Goal: Information Seeking & Learning: Check status

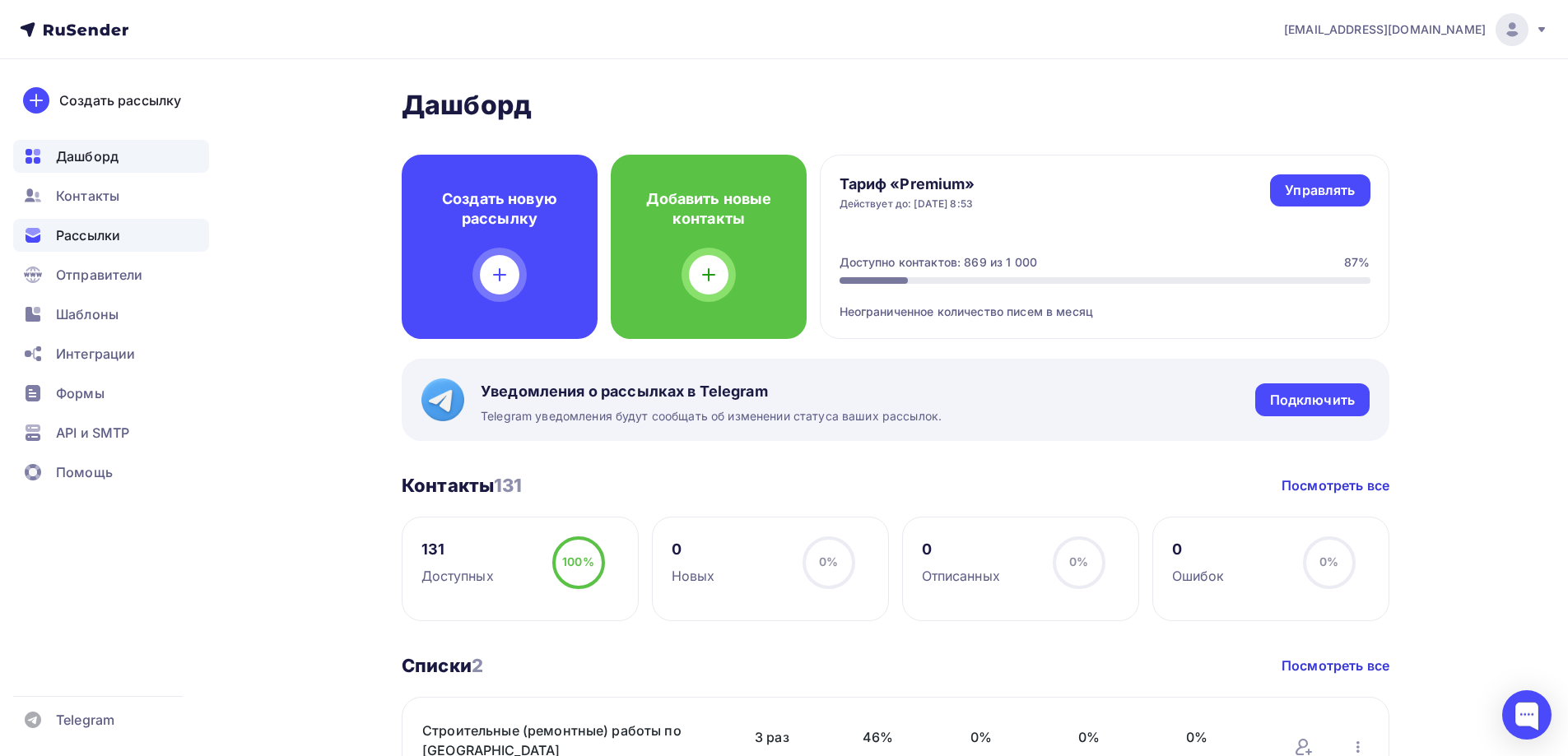
click at [112, 238] on span "Рассылки" at bounding box center [88, 235] width 64 height 20
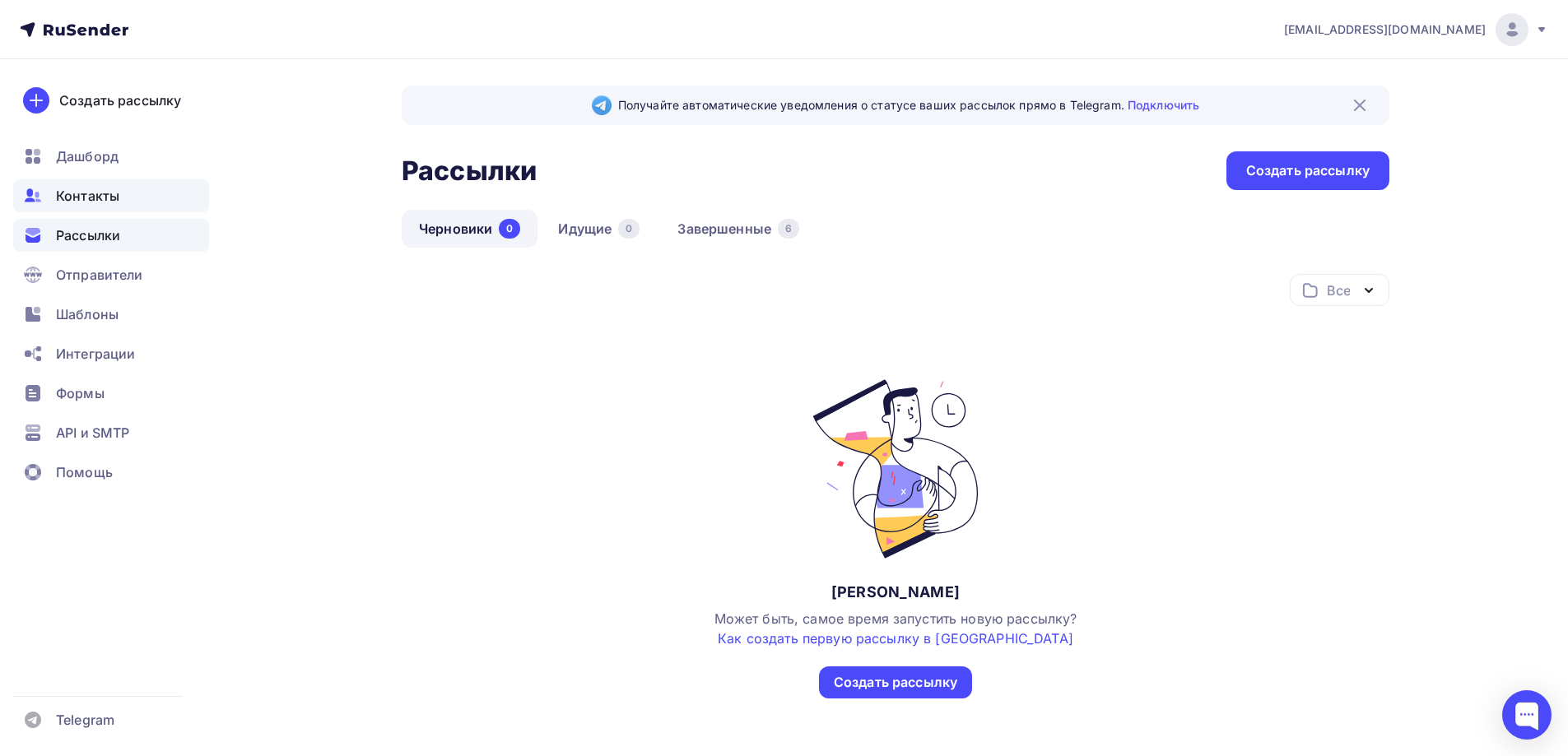
click at [102, 204] on span "Контакты" at bounding box center [88, 195] width 63 height 20
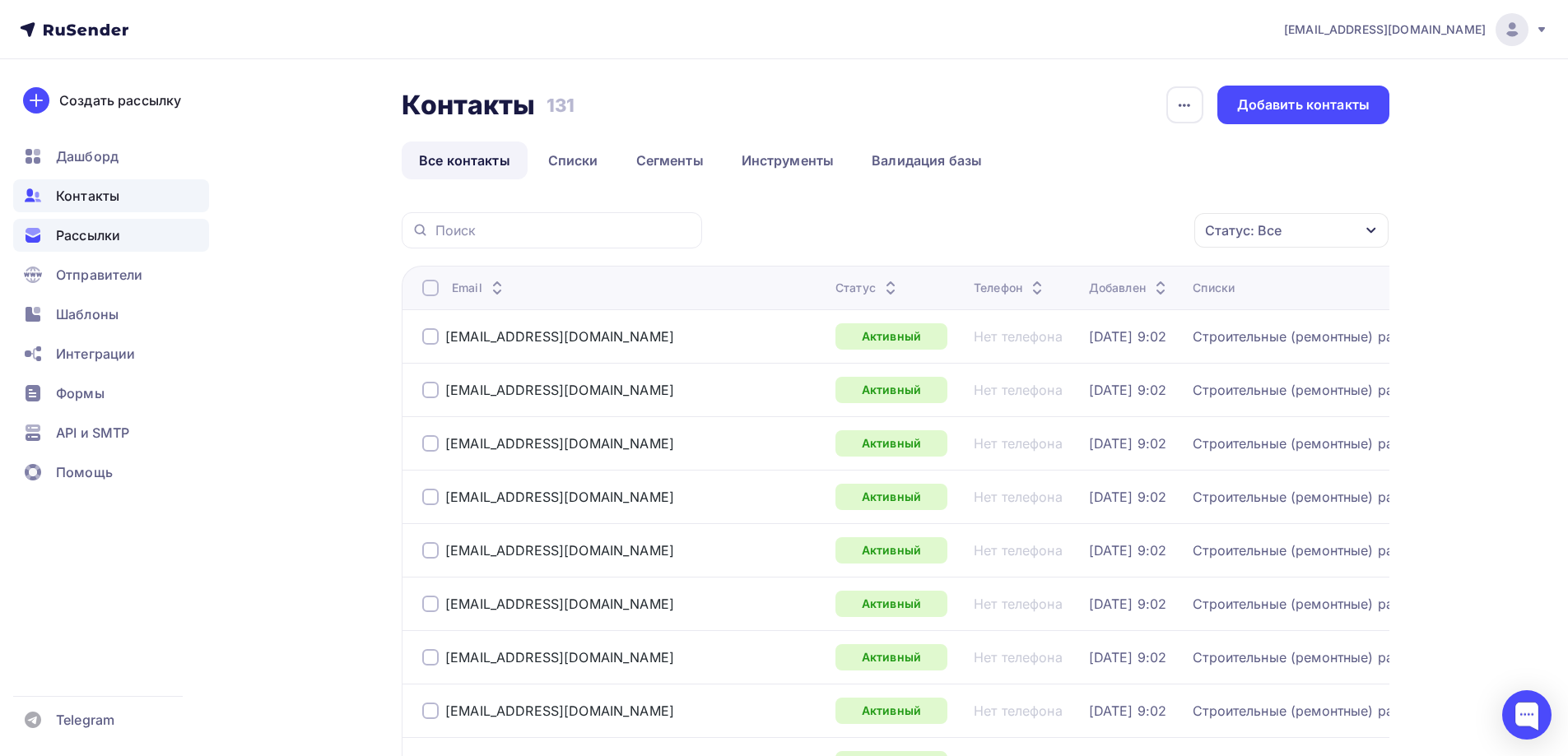
click at [96, 225] on span "Рассылки" at bounding box center [88, 235] width 64 height 20
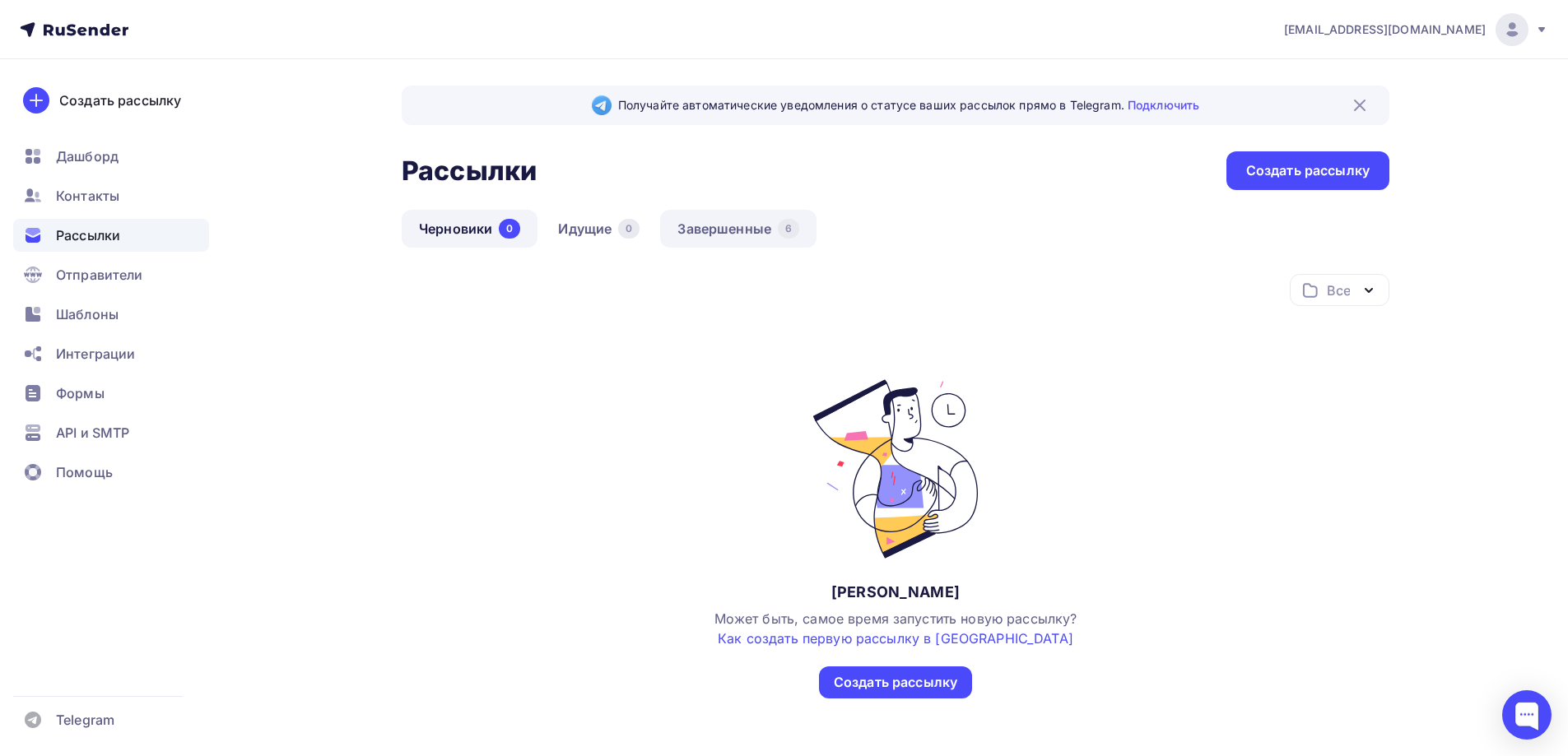
click at [744, 236] on link "Завершенные 6" at bounding box center [737, 229] width 156 height 38
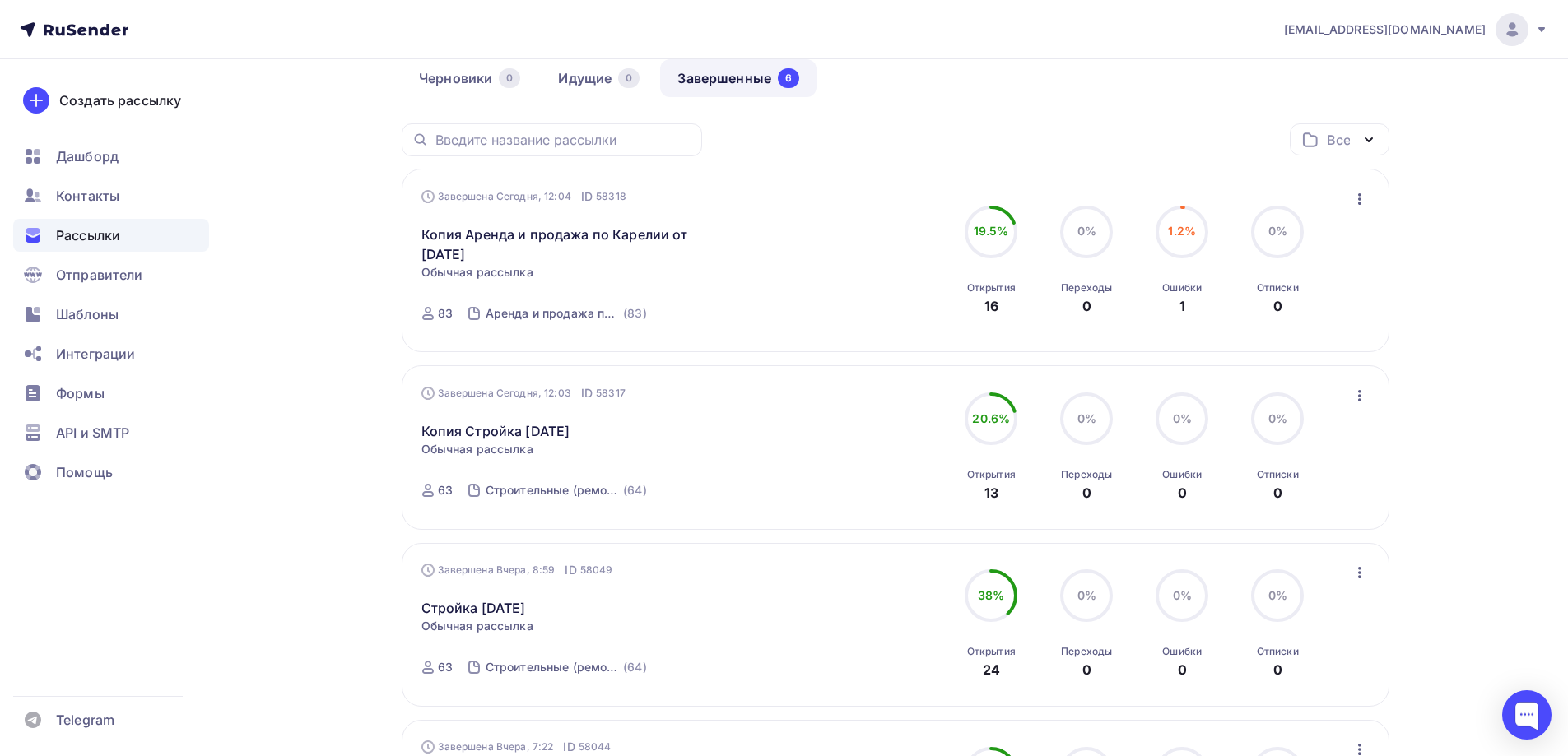
scroll to position [165, 0]
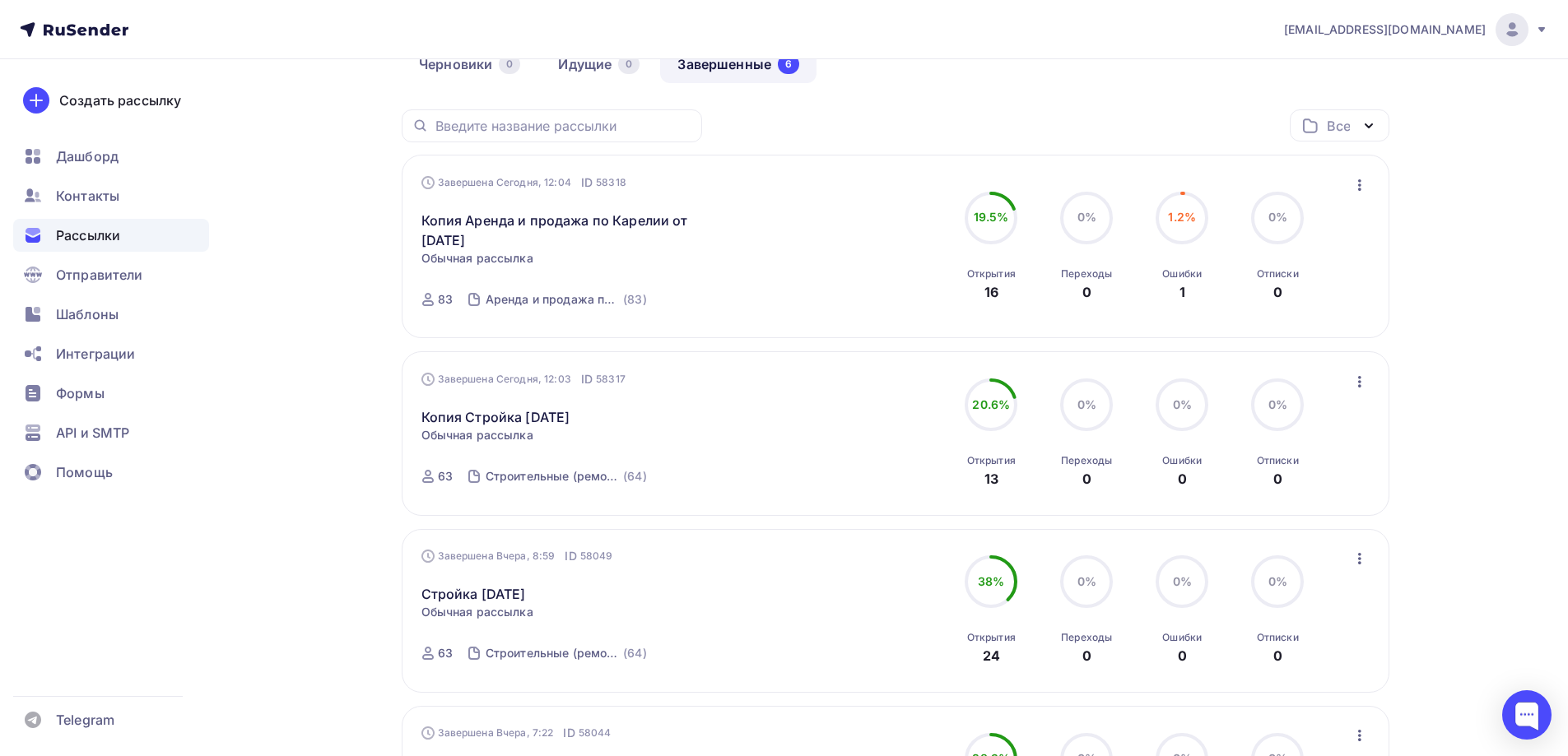
click at [999, 403] on span "20.6%" at bounding box center [991, 404] width 38 height 14
click at [1363, 383] on icon "button" at bounding box center [1359, 381] width 20 height 20
click at [1268, 458] on div "Обзор рассылки" at bounding box center [1285, 457] width 169 height 20
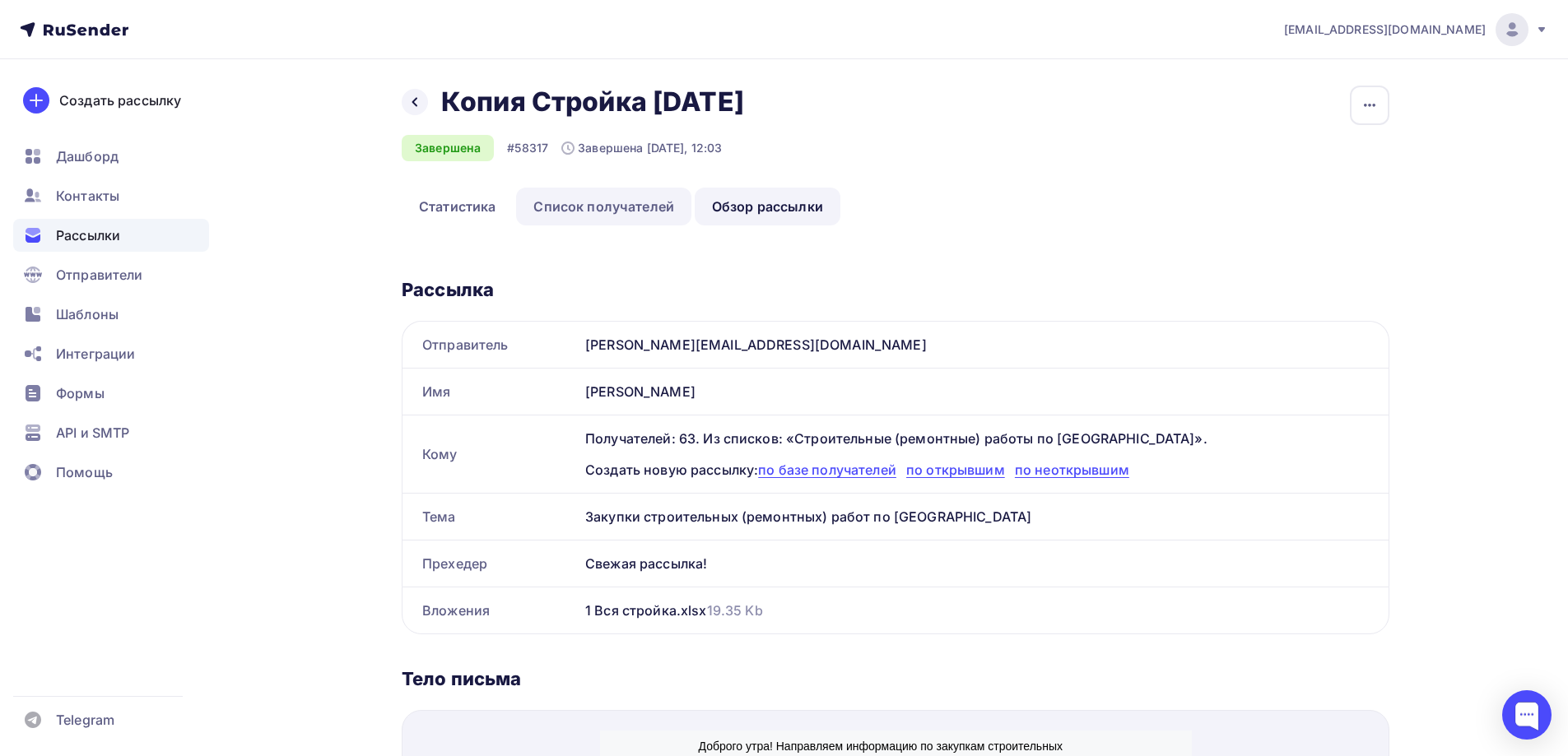
click at [538, 204] on link "Список получателей" at bounding box center [603, 206] width 175 height 38
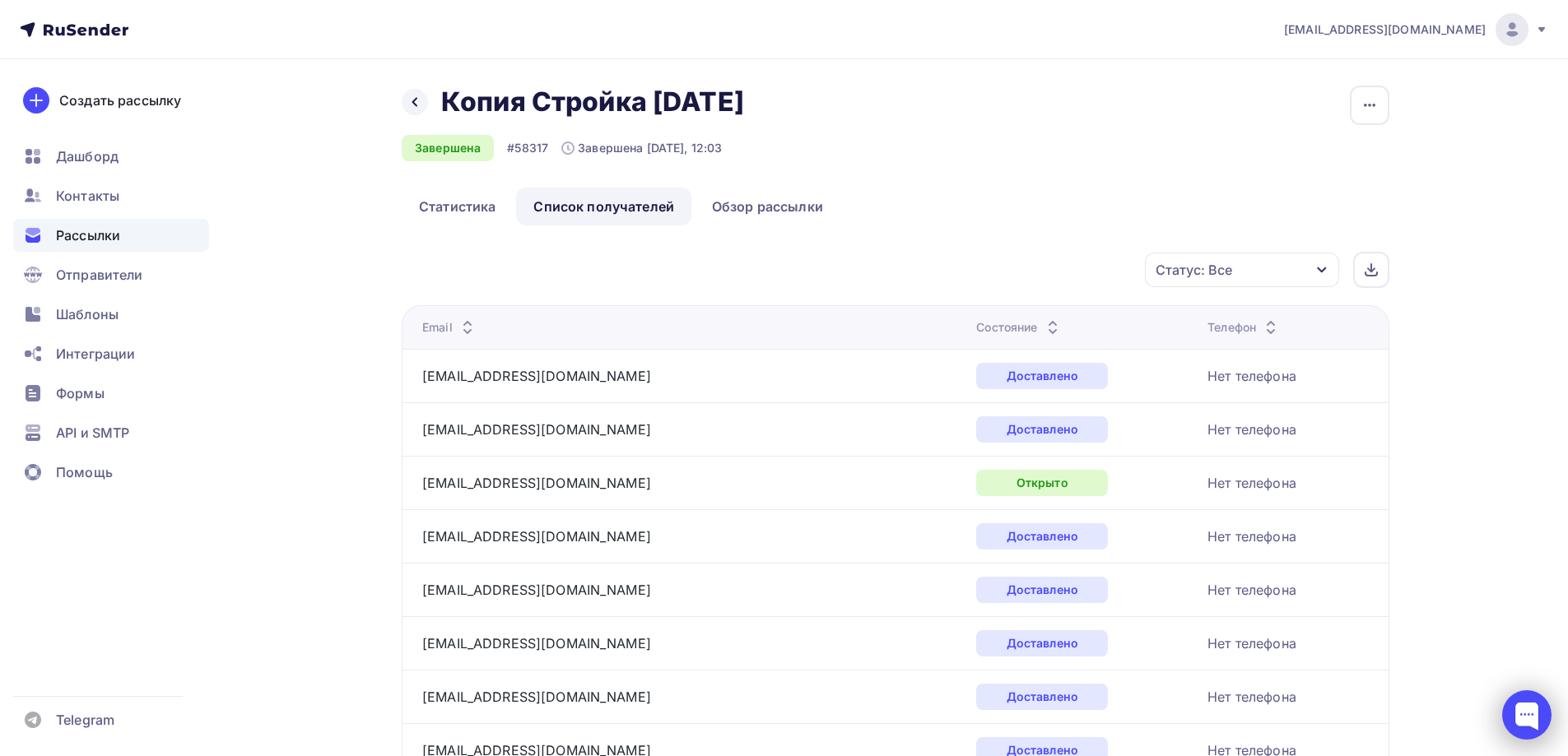
click at [1513, 710] on div at bounding box center [1527, 715] width 50 height 49
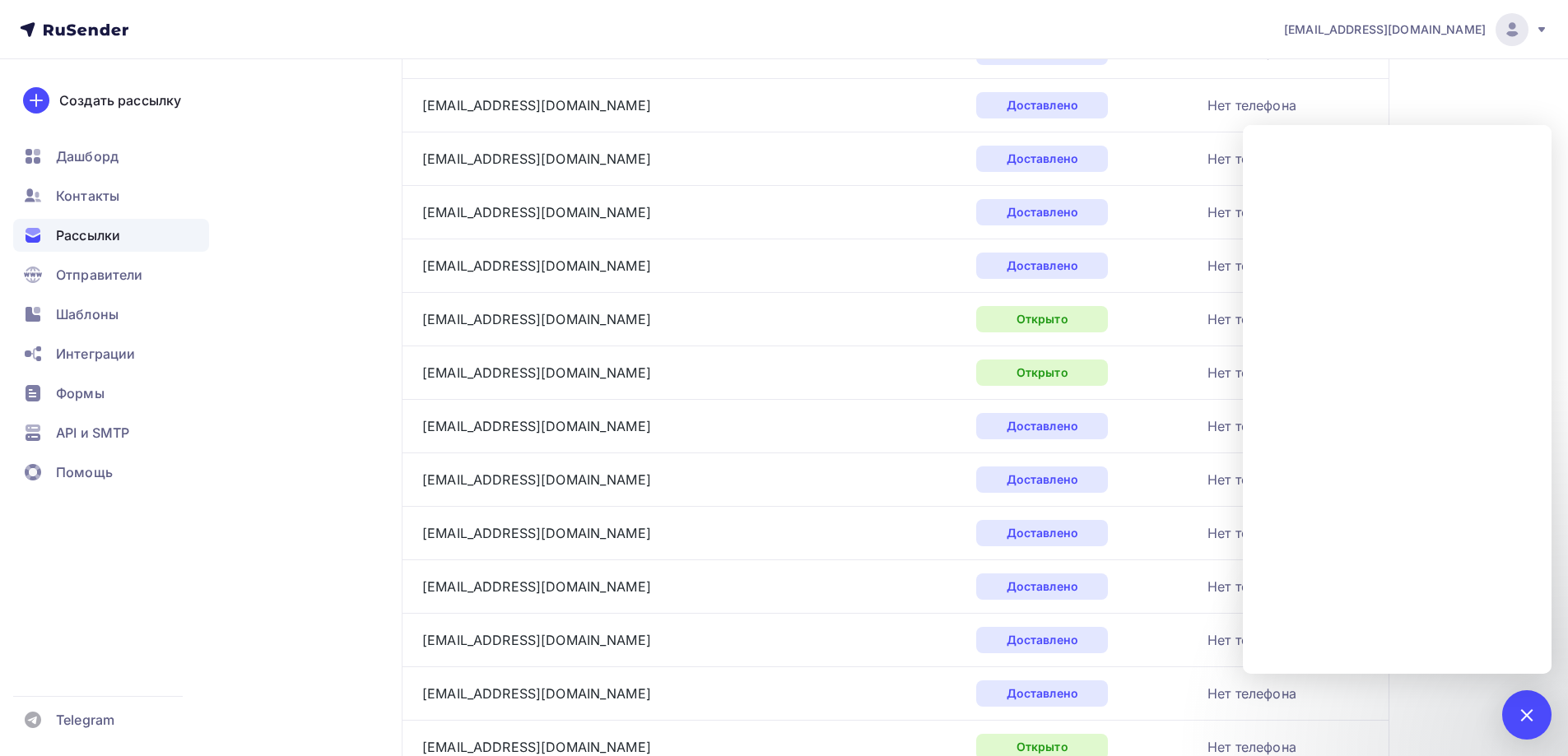
scroll to position [1152, 0]
